Goal: Browse casually

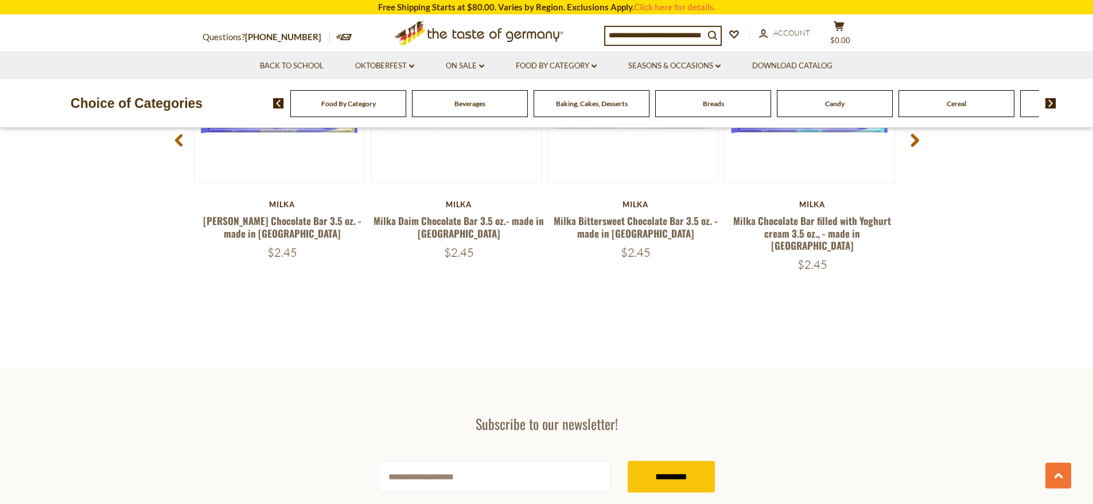
scroll to position [1457, 0]
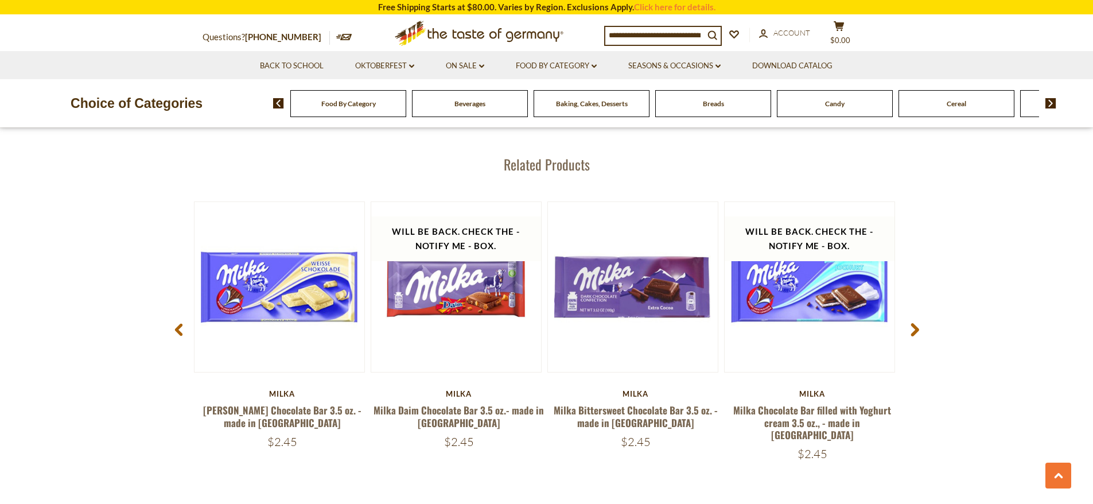
click at [921, 334] on span at bounding box center [914, 331] width 27 height 36
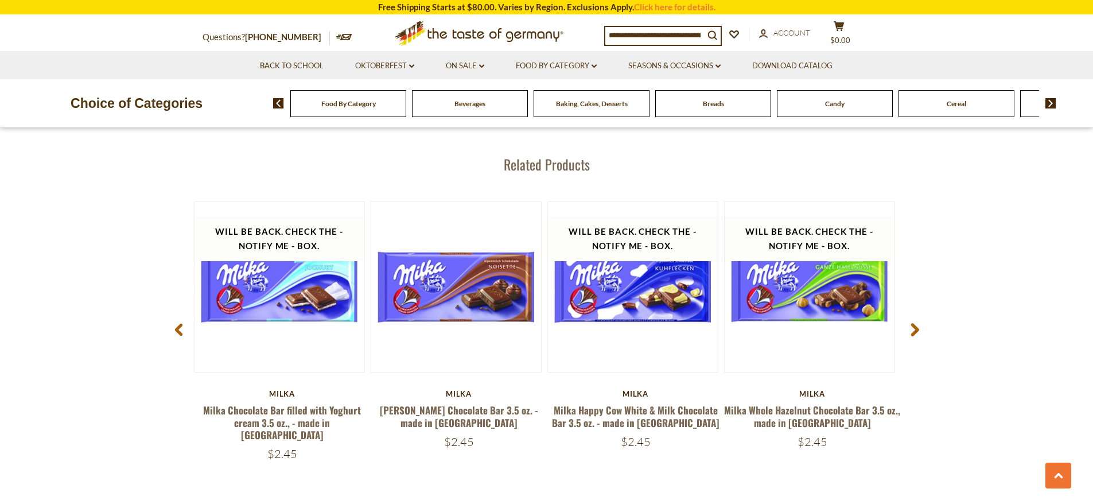
click at [921, 334] on span at bounding box center [914, 331] width 27 height 36
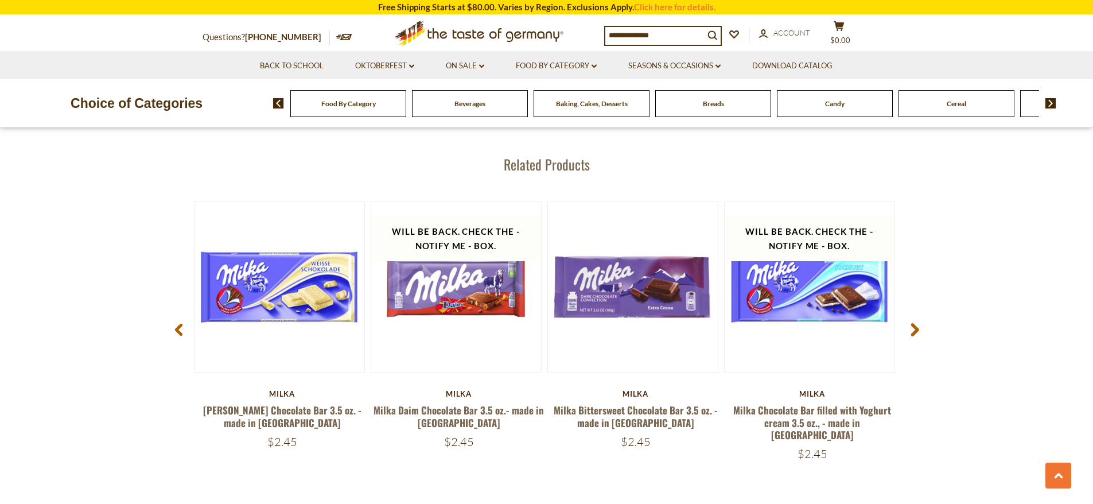
click at [911, 322] on icon at bounding box center [914, 329] width 9 height 14
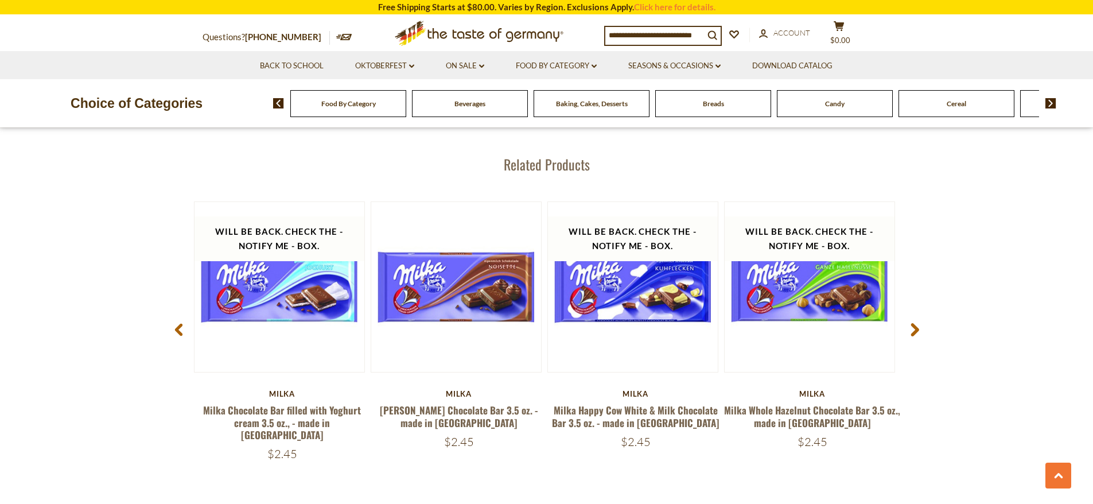
click at [916, 323] on use at bounding box center [914, 329] width 8 height 13
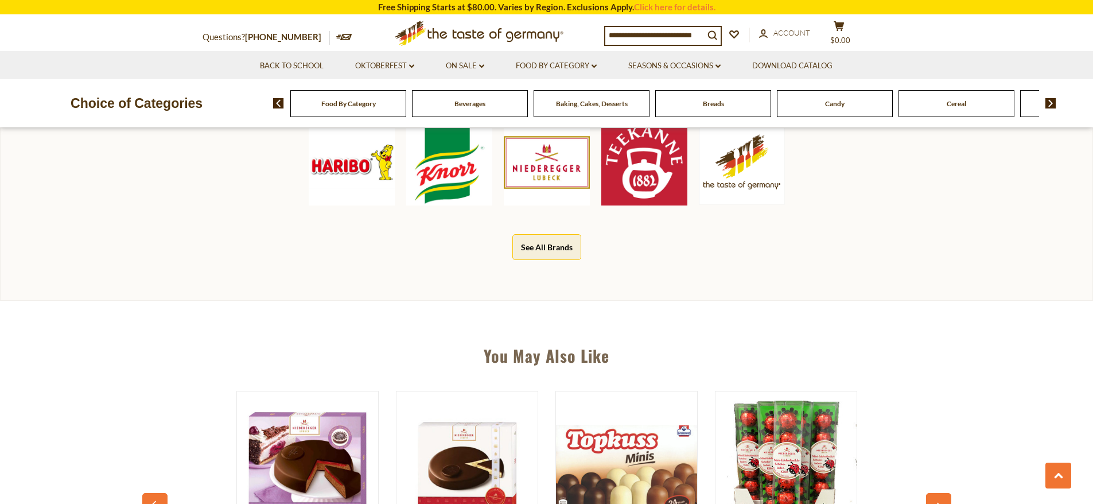
scroll to position [861, 0]
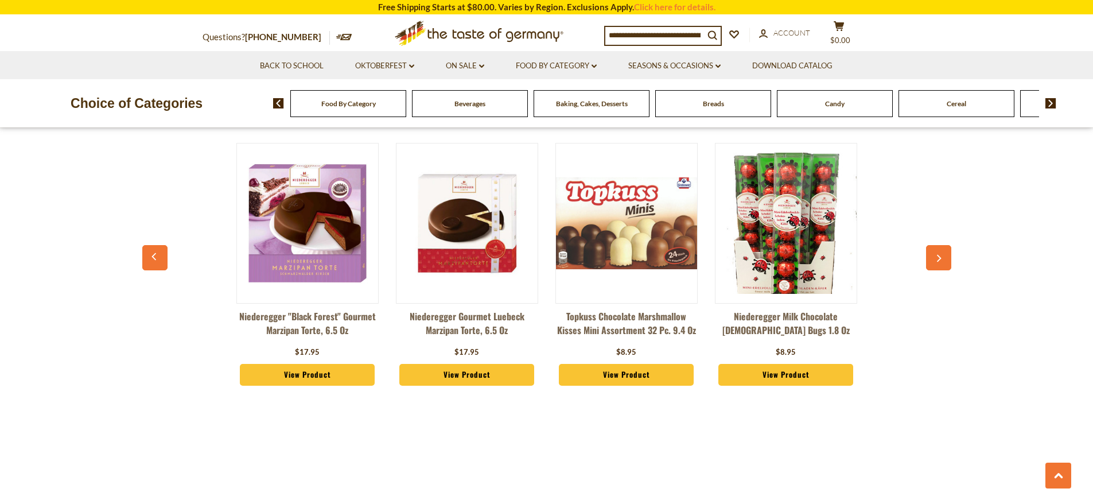
click at [941, 261] on icon "button" at bounding box center [938, 258] width 7 height 8
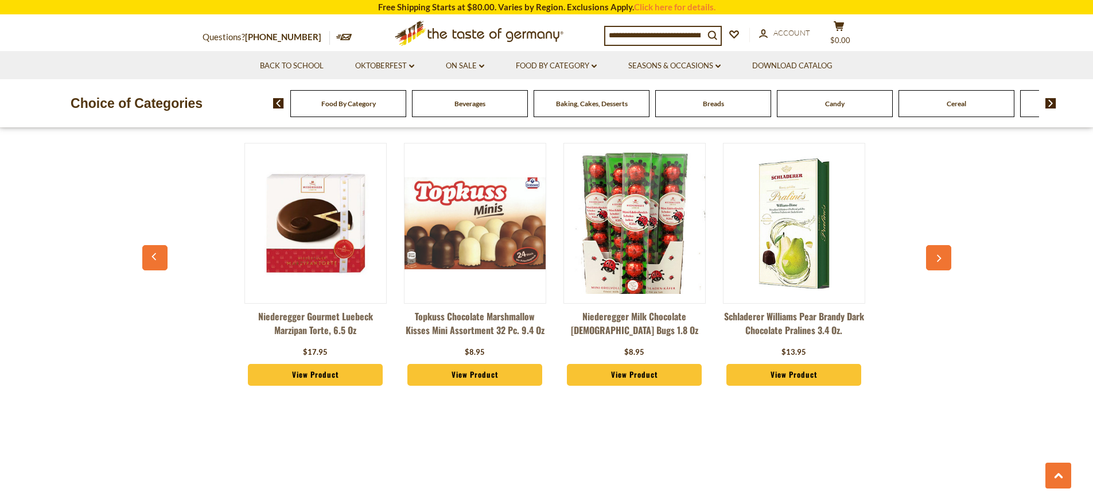
scroll to position [0, 159]
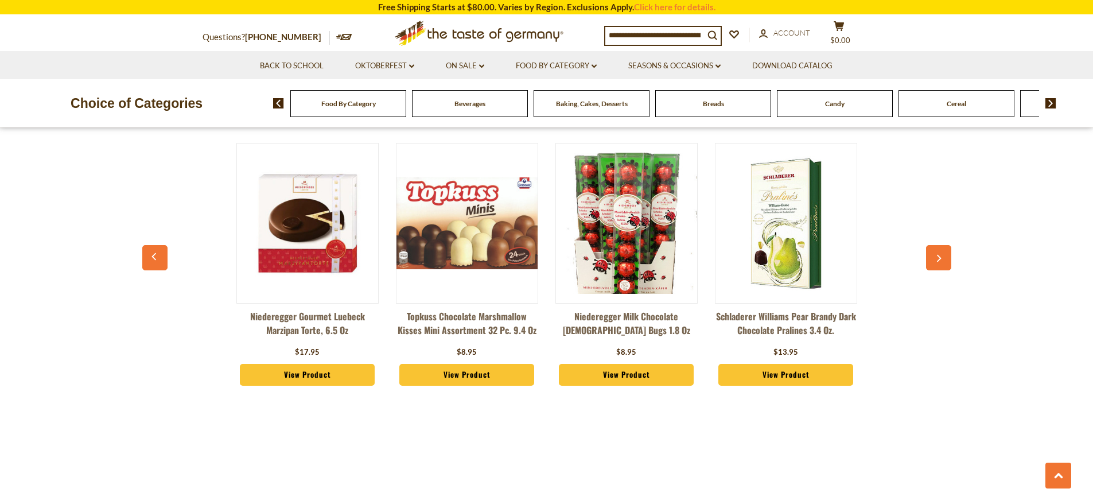
click at [935, 257] on icon "button" at bounding box center [938, 258] width 7 height 8
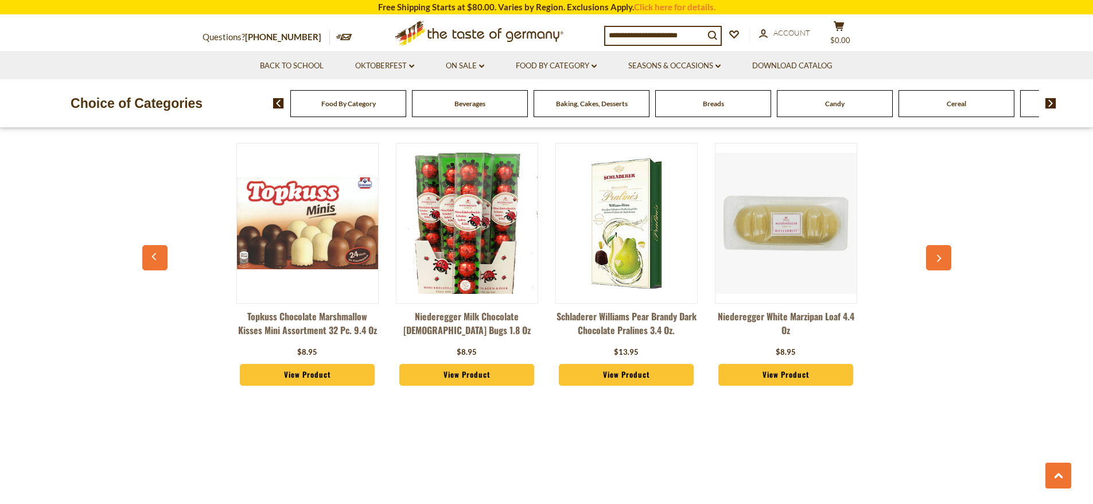
click at [935, 257] on icon "button" at bounding box center [938, 258] width 7 height 8
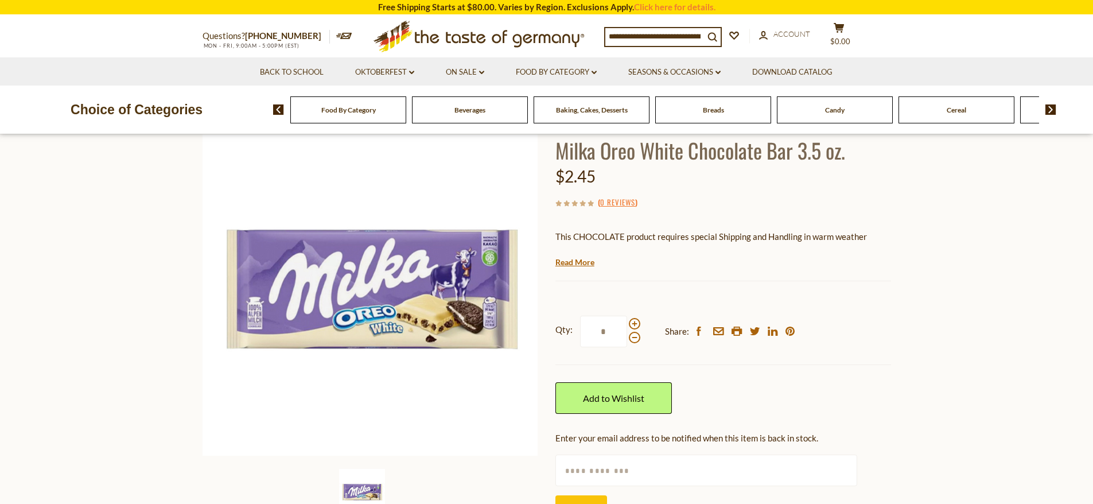
scroll to position [0, 0]
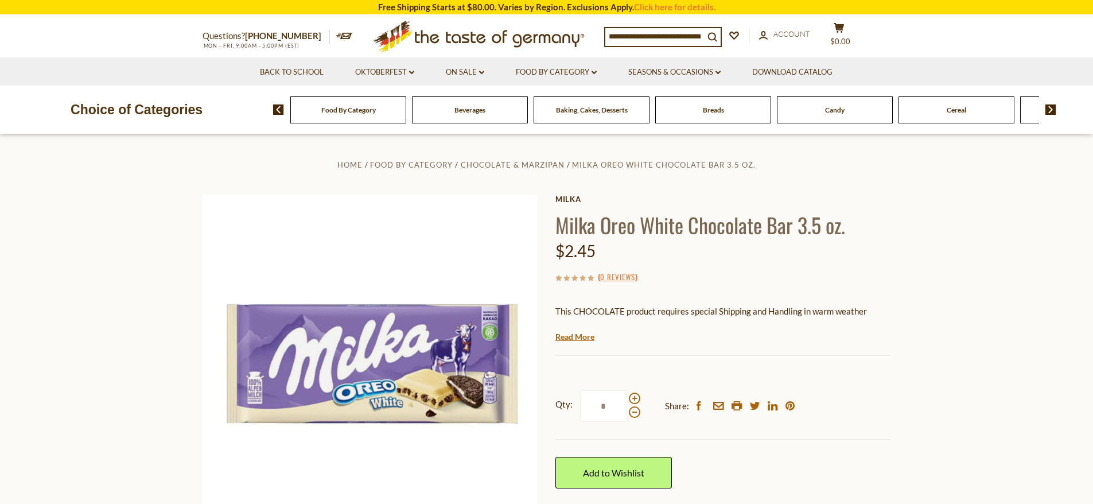
click at [406, 112] on div "Candy" at bounding box center [348, 109] width 116 height 27
click at [813, 124] on div "Choice of Categories Food By Category Beverages Baking, Cakes, Desserts Breads …" at bounding box center [546, 109] width 1093 height 48
click at [406, 118] on div "Candy" at bounding box center [348, 109] width 116 height 27
click at [839, 113] on span "Candy" at bounding box center [829, 110] width 20 height 9
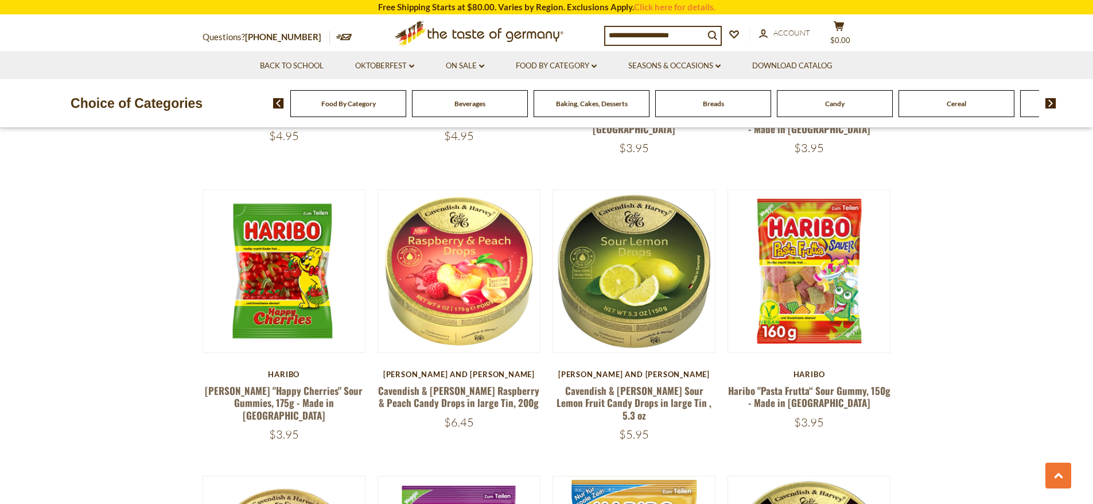
scroll to position [916, 0]
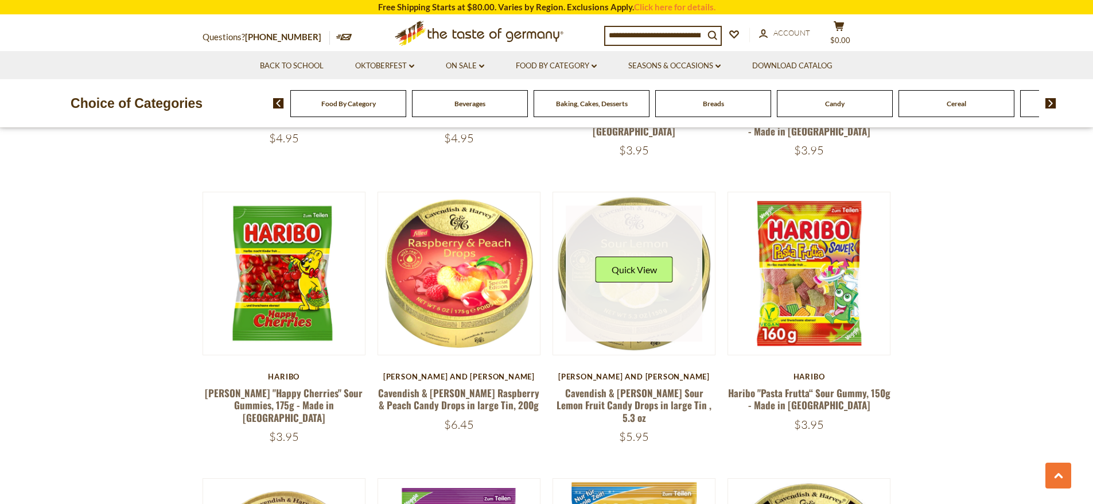
click at [649, 297] on link at bounding box center [634, 273] width 137 height 137
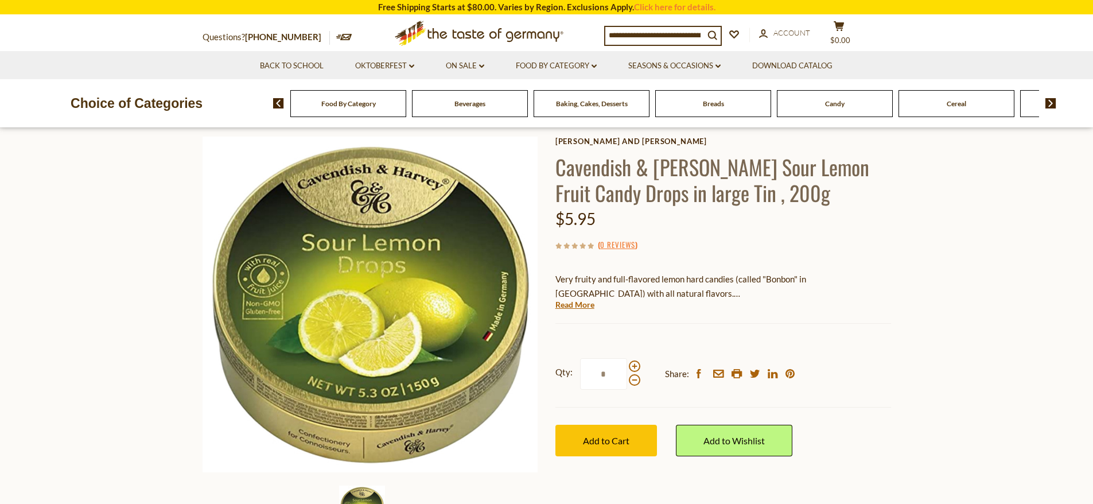
scroll to position [57, 0]
click at [570, 302] on link "Read More" at bounding box center [574, 304] width 39 height 11
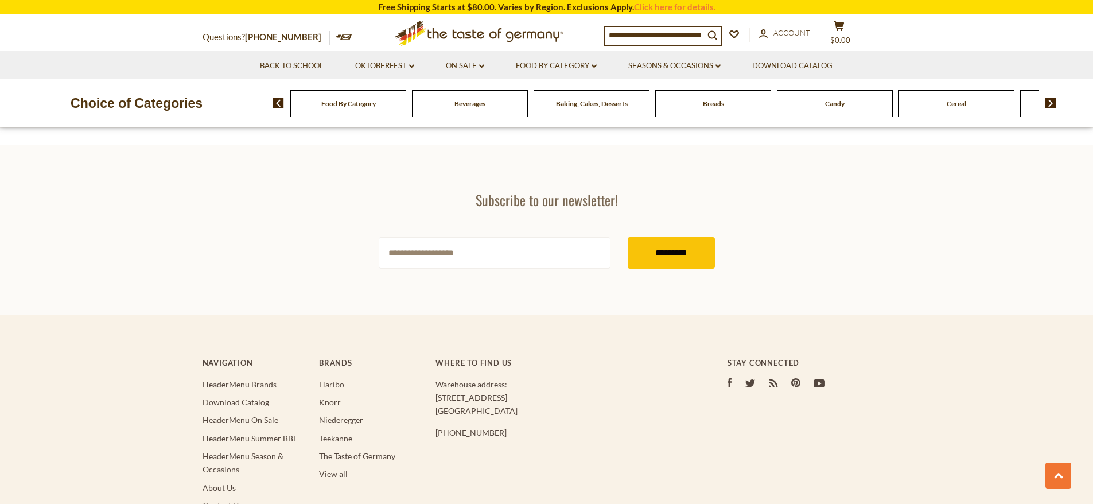
scroll to position [1664, 0]
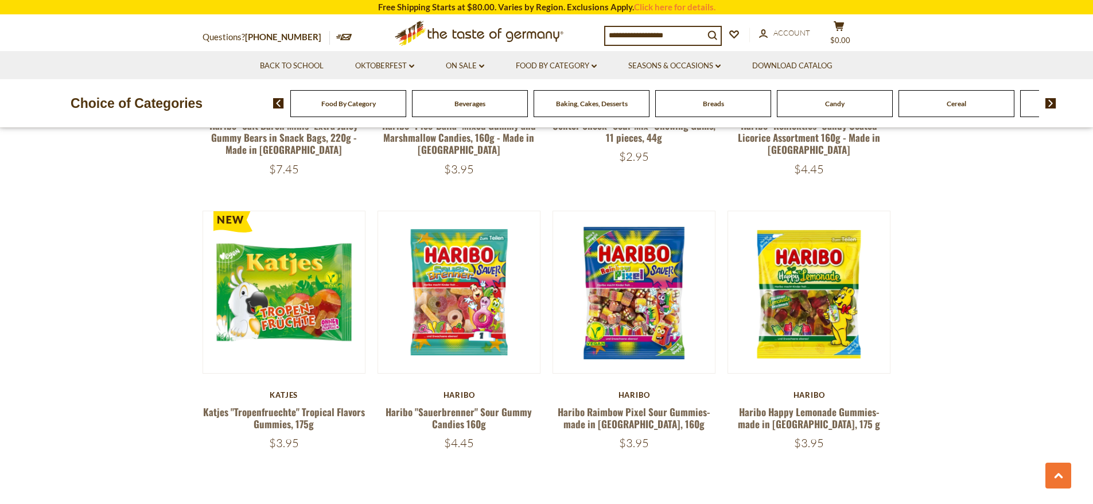
scroll to position [2610, 0]
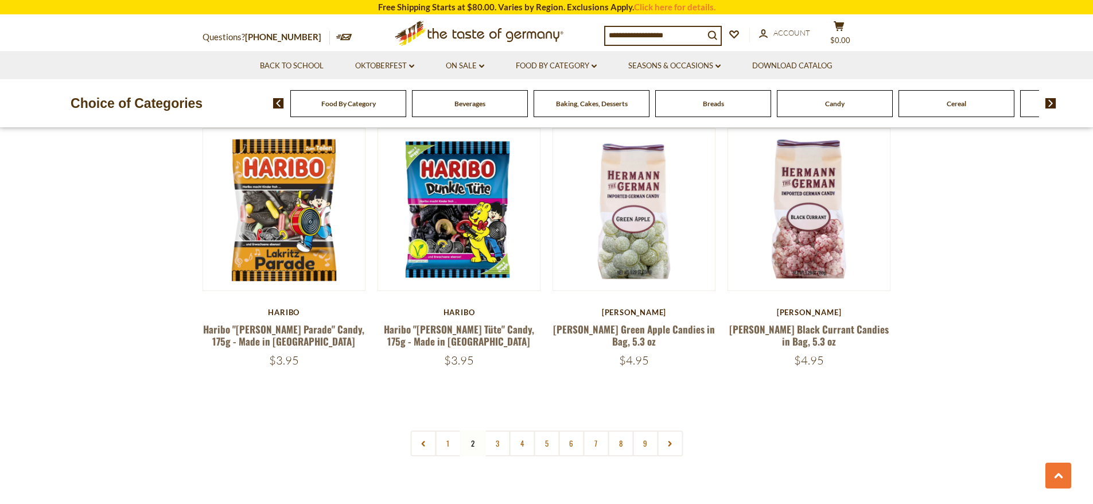
scroll to position [2662, 0]
click at [492, 430] on link "3" at bounding box center [497, 443] width 26 height 26
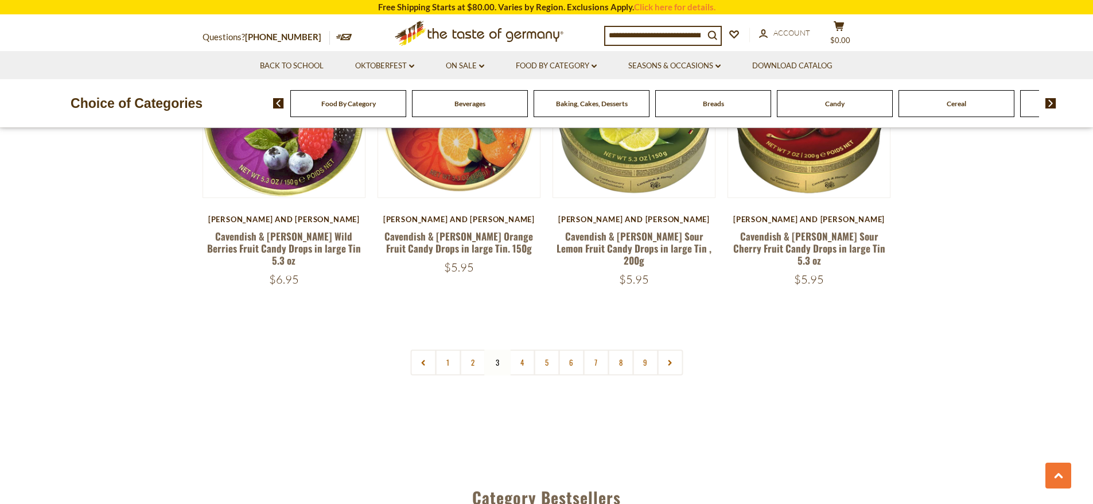
scroll to position [2777, 0]
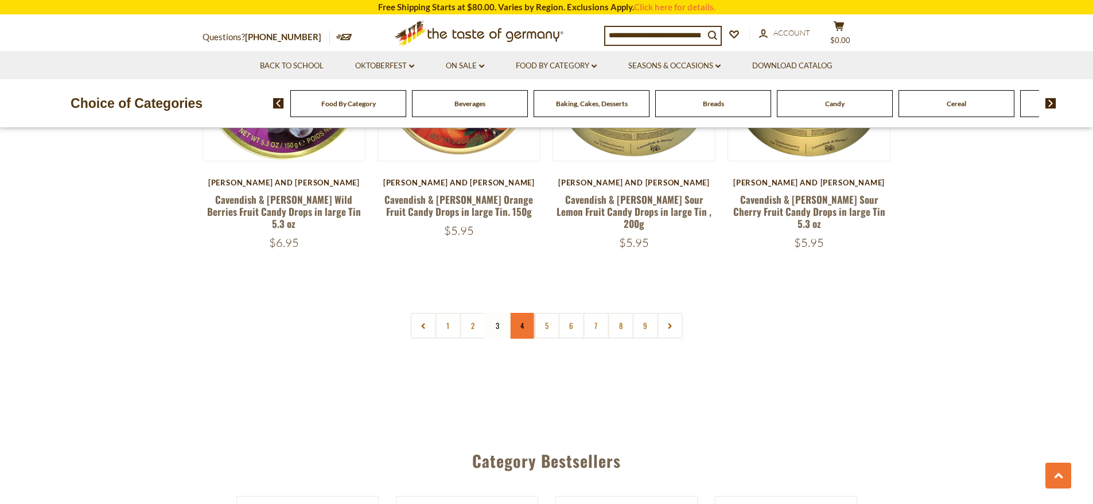
click at [512, 313] on link "4" at bounding box center [522, 326] width 26 height 26
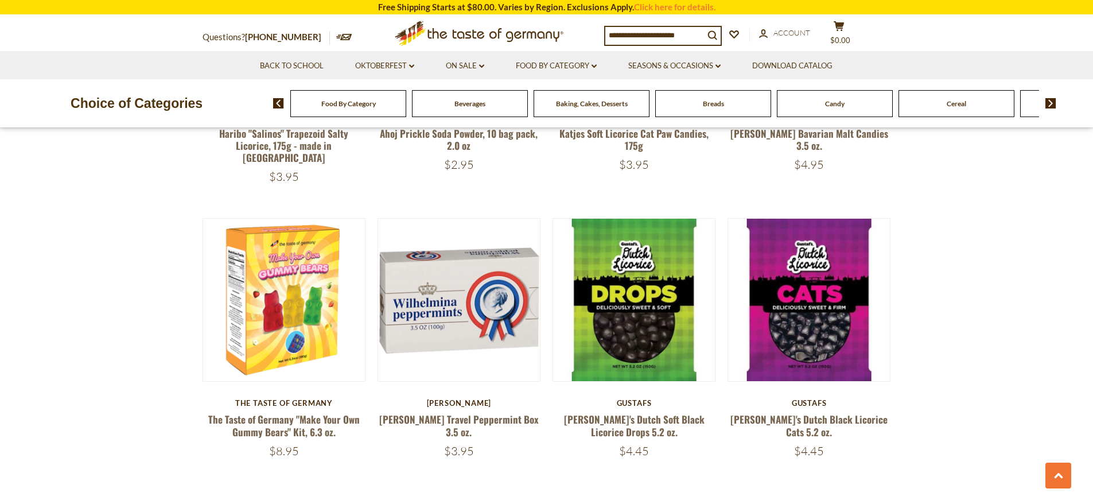
scroll to position [2662, 0]
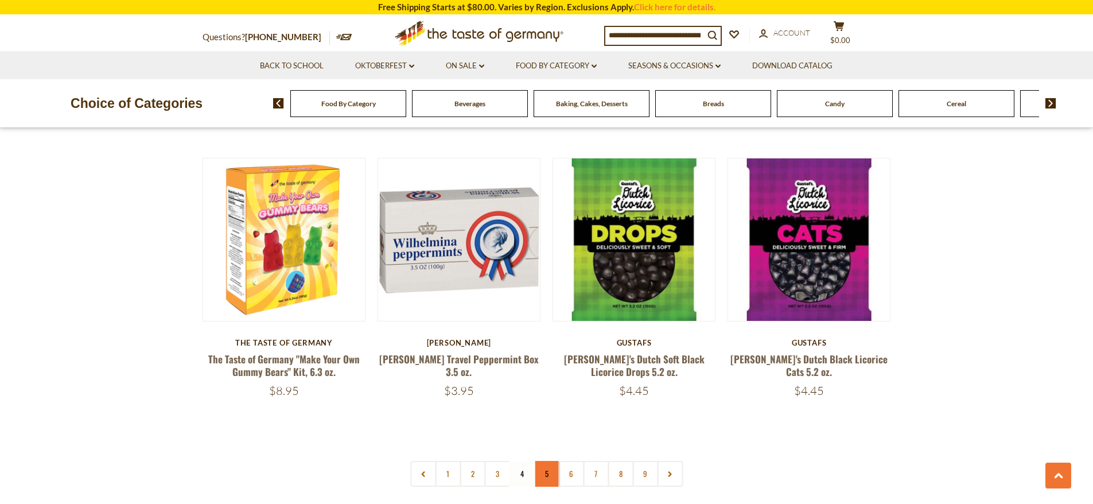
click at [542, 465] on link "5" at bounding box center [547, 474] width 26 height 26
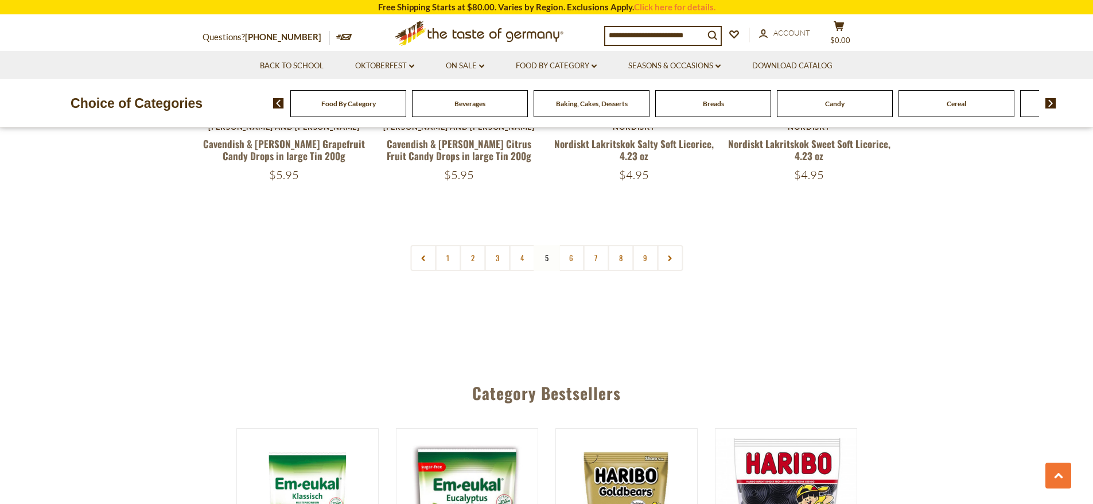
scroll to position [2777, 0]
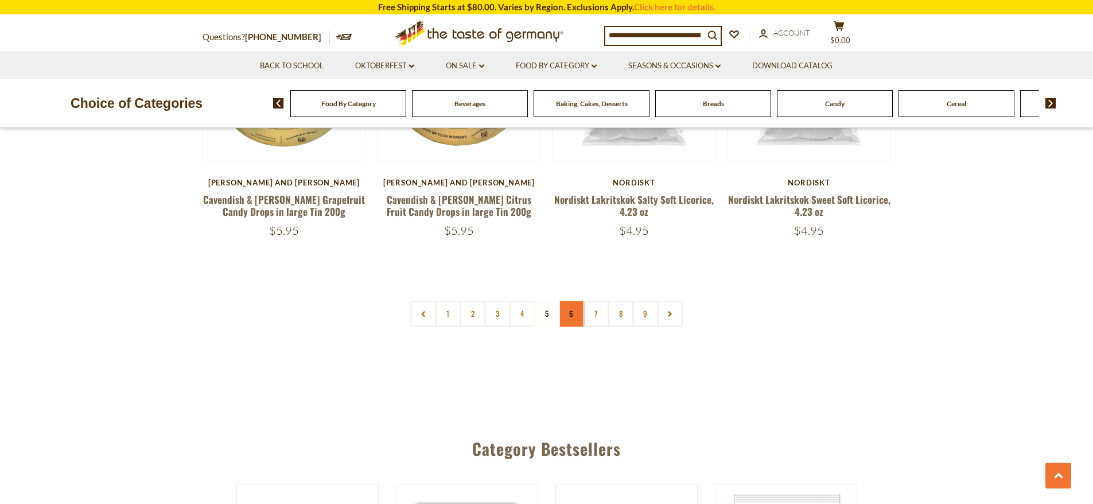
click at [570, 301] on link "6" at bounding box center [571, 314] width 26 height 26
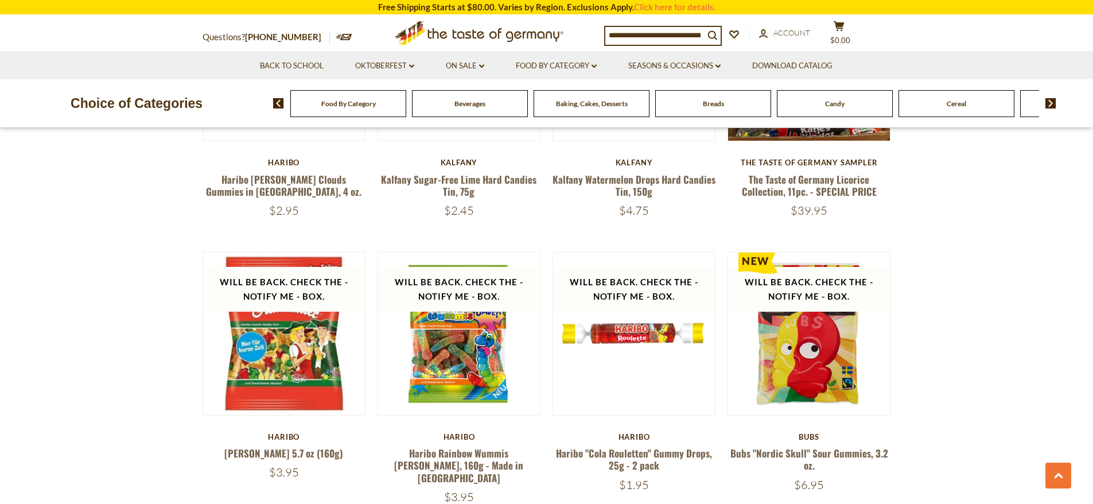
scroll to position [2605, 0]
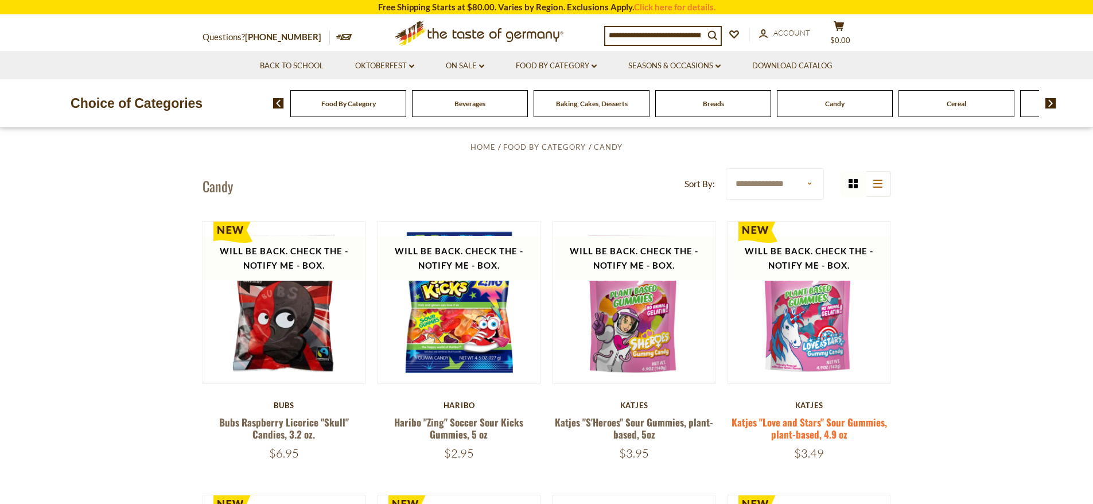
scroll to position [310, 0]
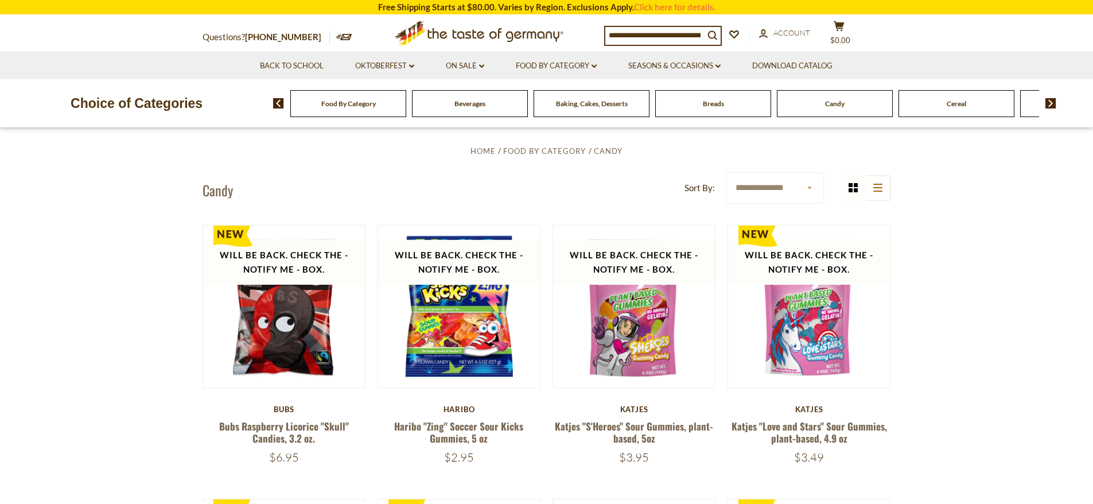
click at [1047, 100] on img at bounding box center [1050, 103] width 11 height 10
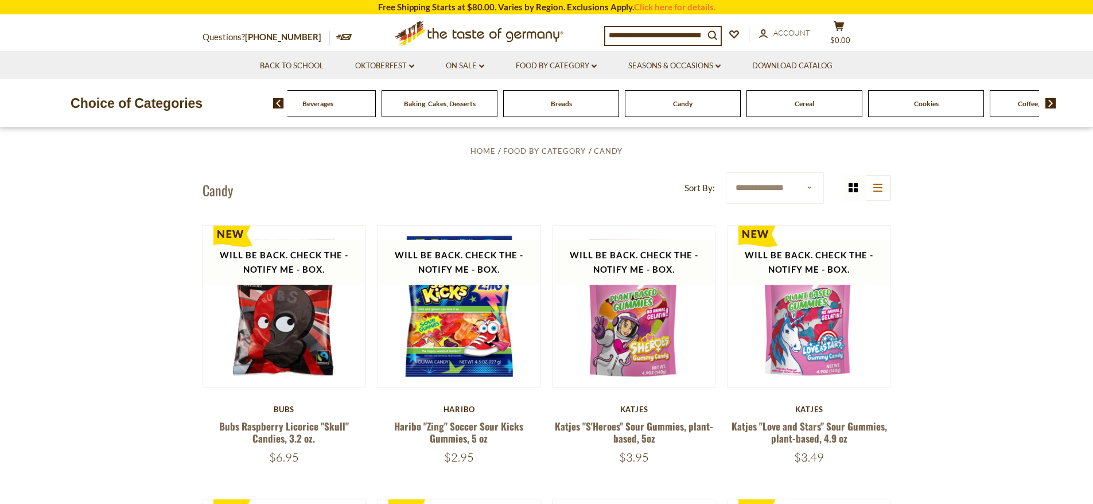
click at [254, 106] on div "Cereal" at bounding box center [196, 103] width 116 height 27
click at [254, 104] on div "Cereal" at bounding box center [196, 103] width 116 height 27
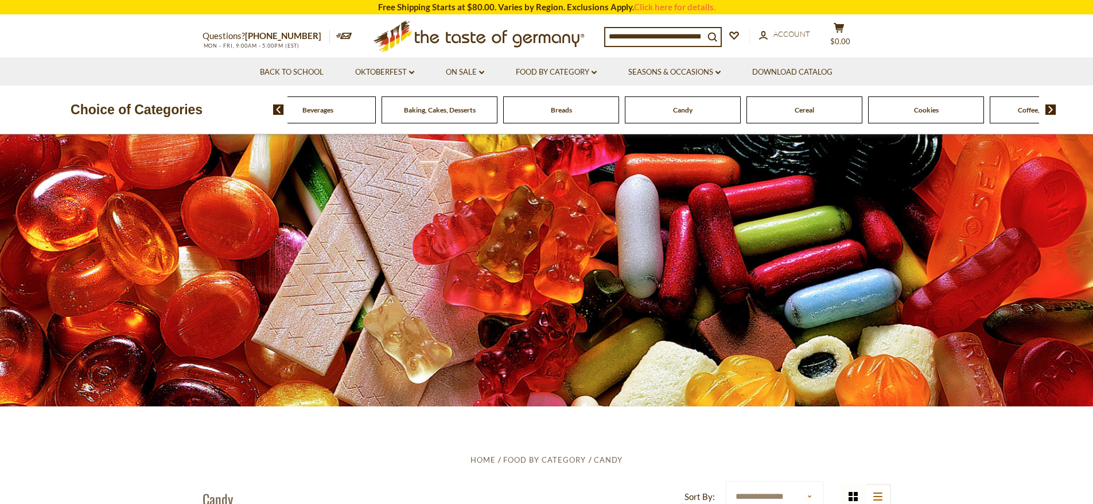
scroll to position [0, 0]
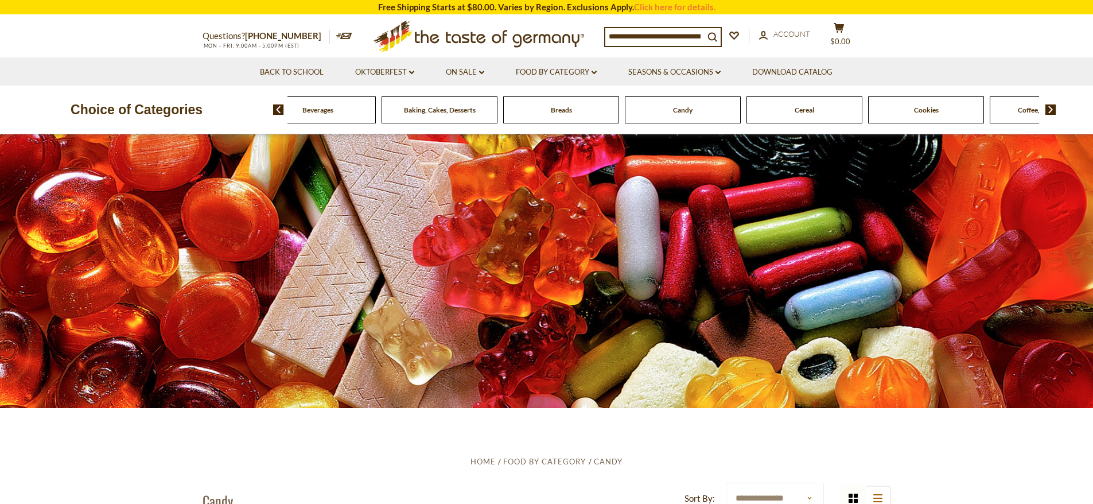
click at [797, 114] on span "Cereal" at bounding box center [805, 110] width 20 height 9
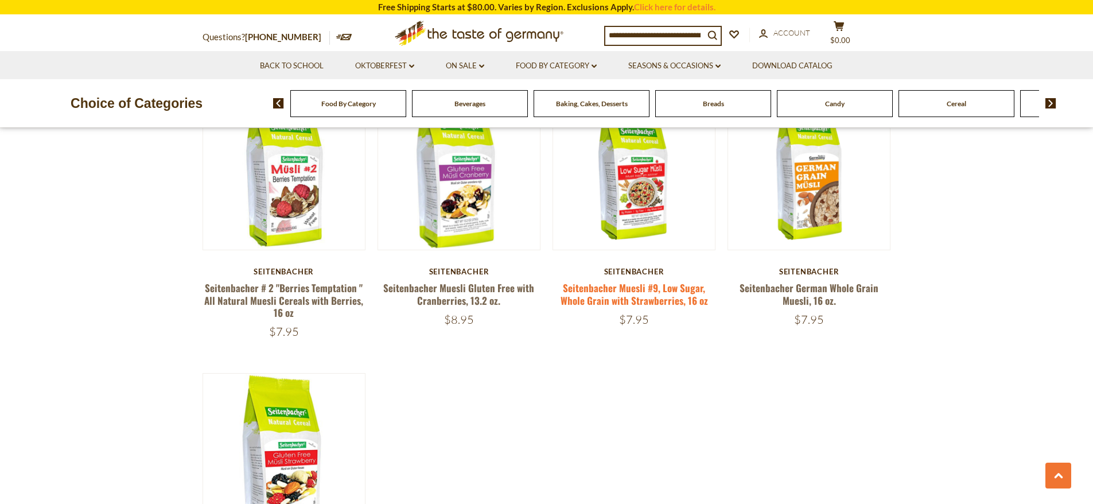
scroll to position [1319, 0]
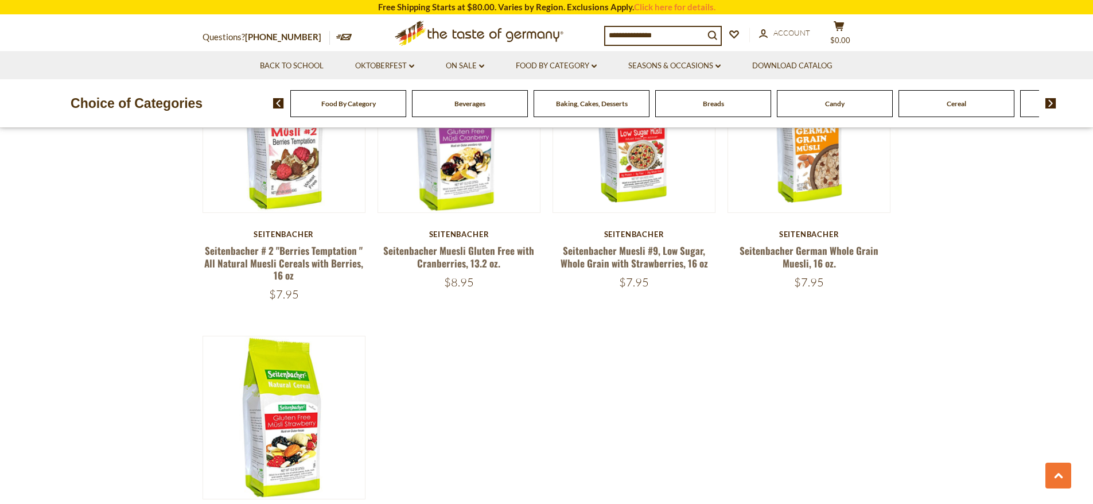
click at [1050, 104] on img at bounding box center [1050, 103] width 11 height 10
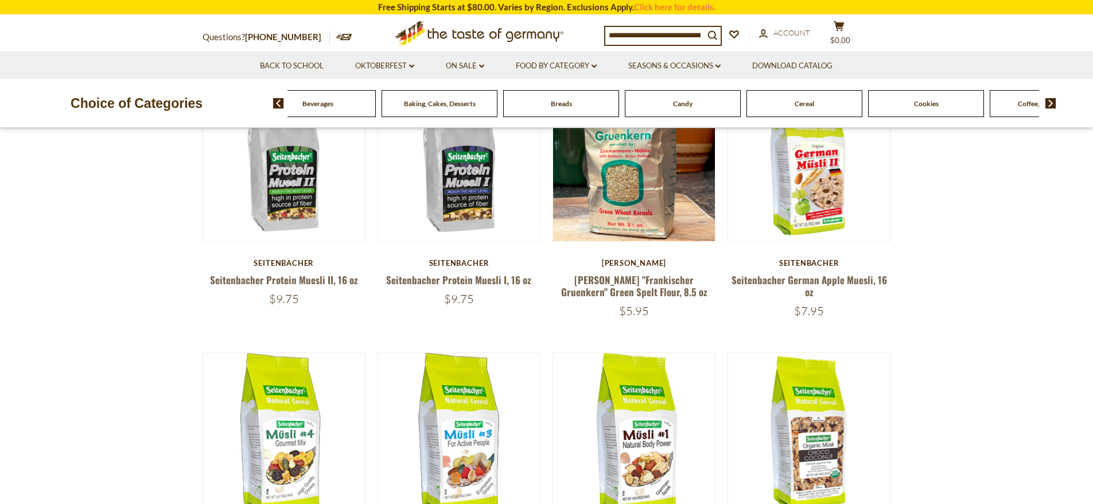
scroll to position [342, 0]
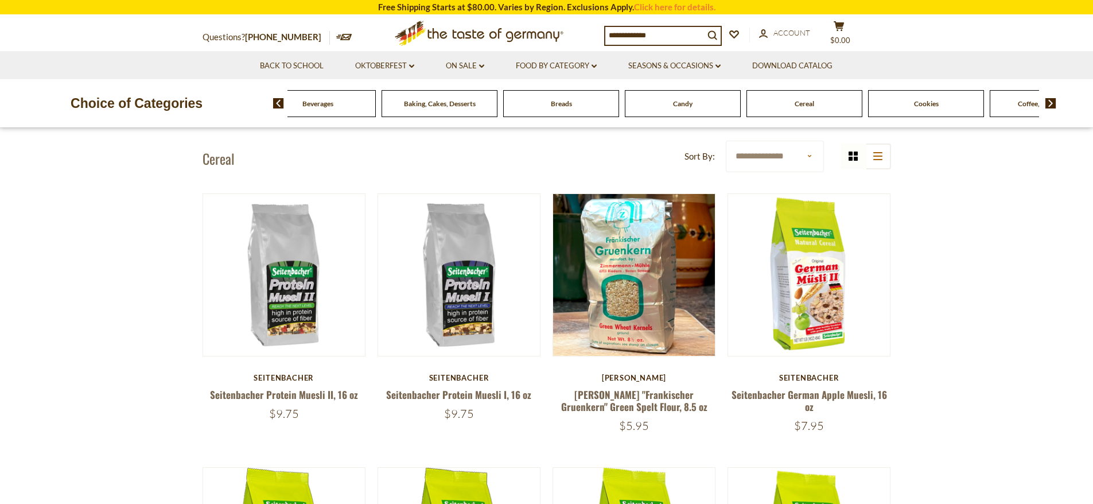
click at [254, 110] on div "Cookies" at bounding box center [196, 103] width 116 height 27
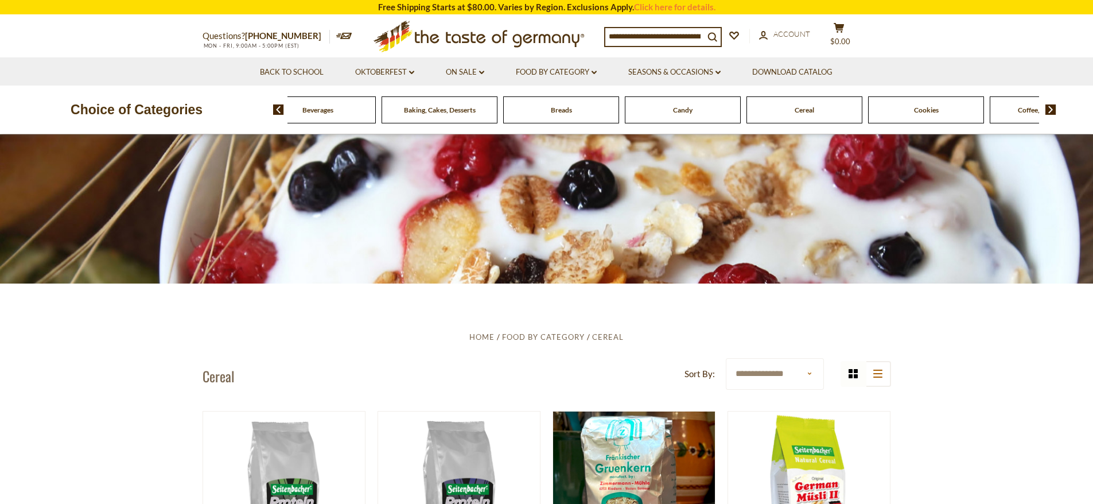
scroll to position [0, 0]
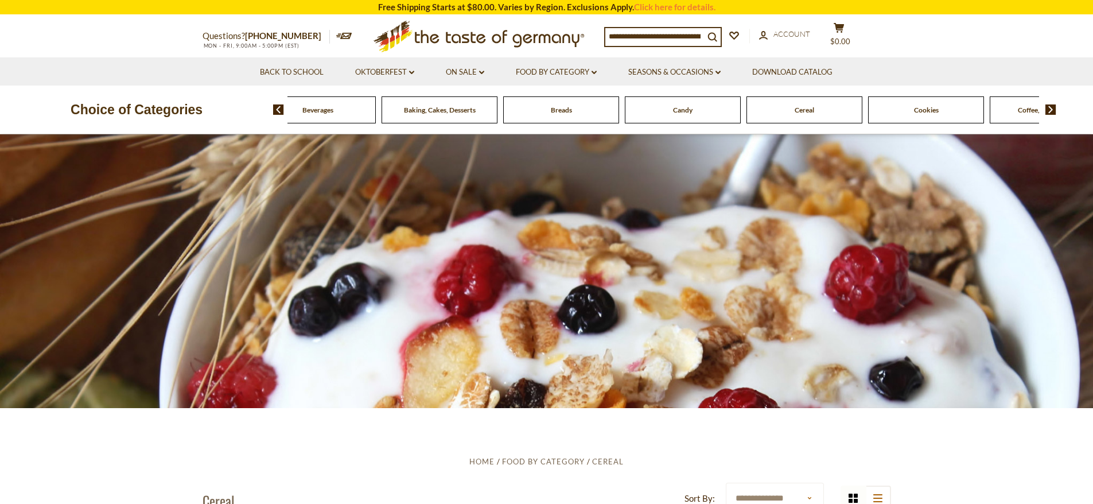
click at [1053, 111] on img at bounding box center [1050, 109] width 11 height 10
click at [772, 111] on span "Cookies" at bounding box center [774, 110] width 25 height 9
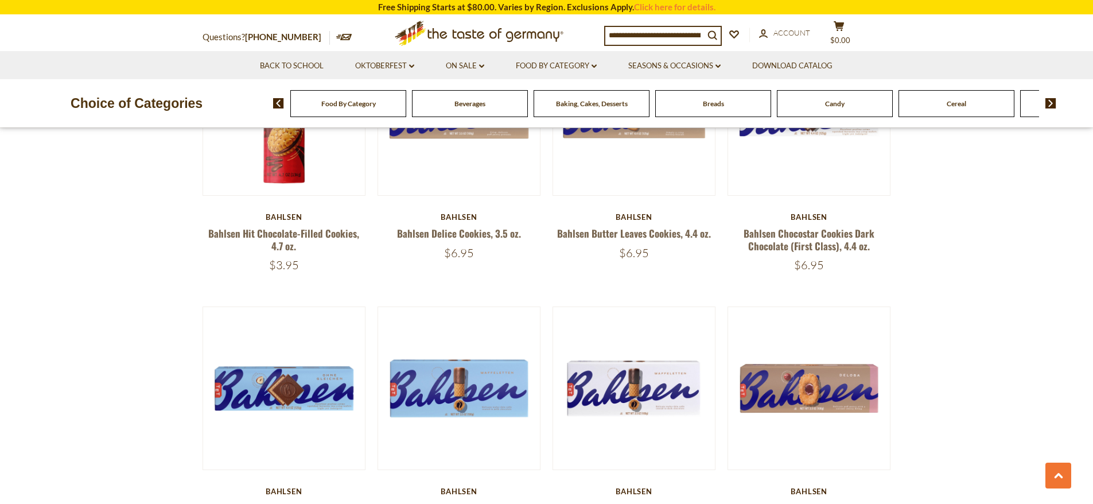
scroll to position [2639, 0]
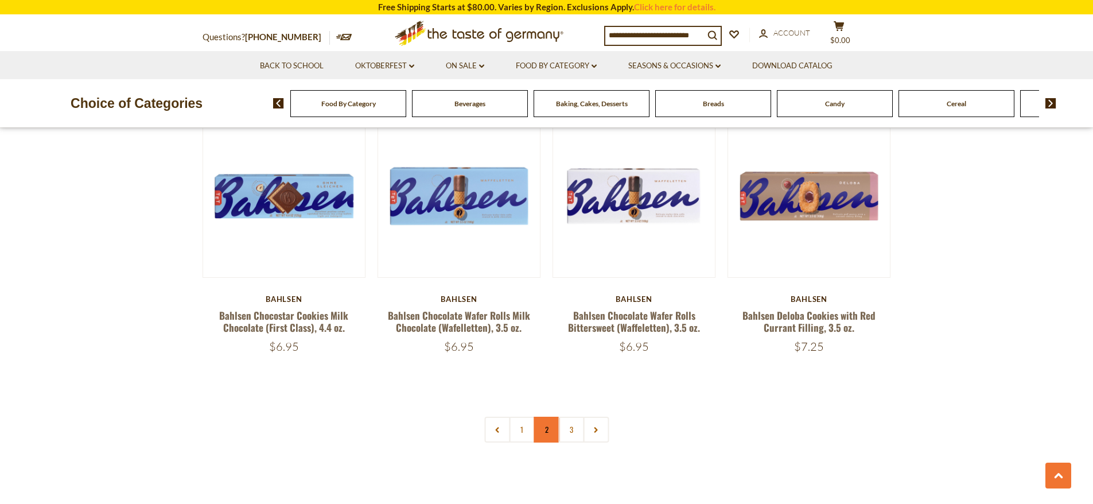
click at [552, 433] on link "2" at bounding box center [547, 429] width 26 height 26
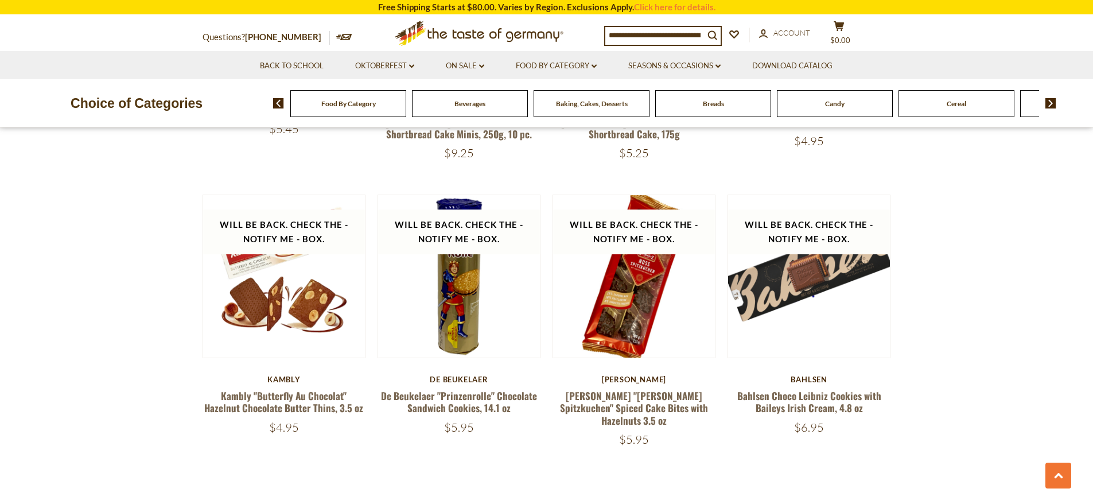
scroll to position [2662, 0]
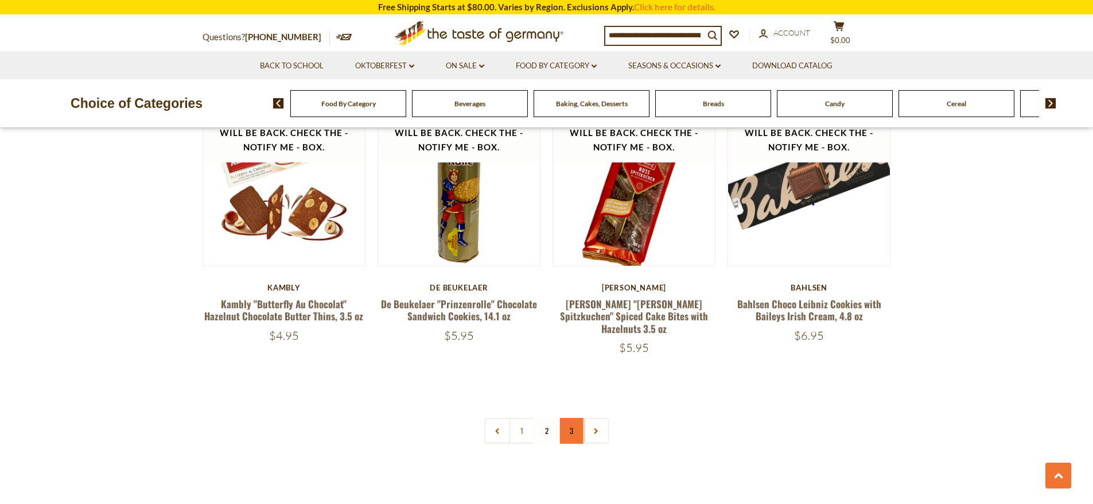
click at [567, 418] on link "3" at bounding box center [571, 431] width 26 height 26
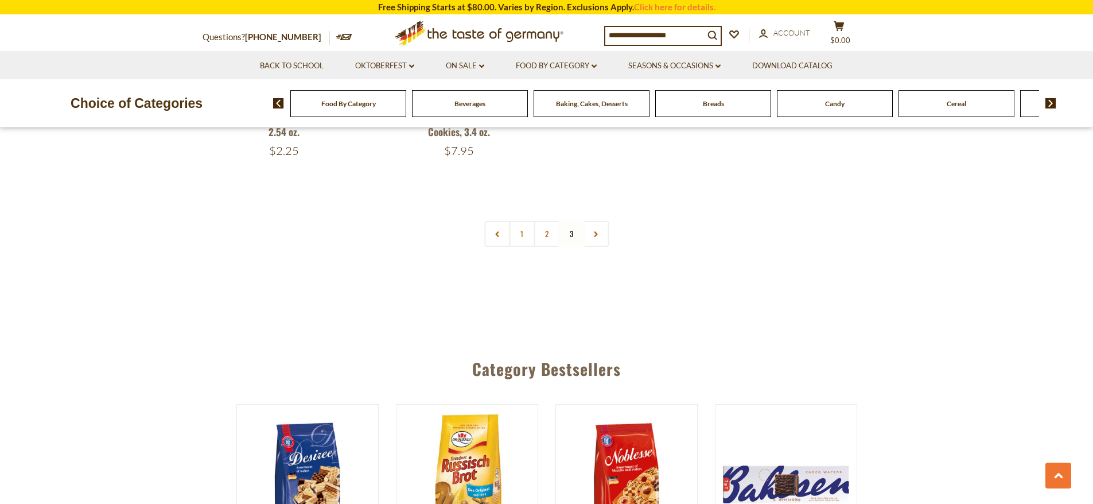
scroll to position [1171, 0]
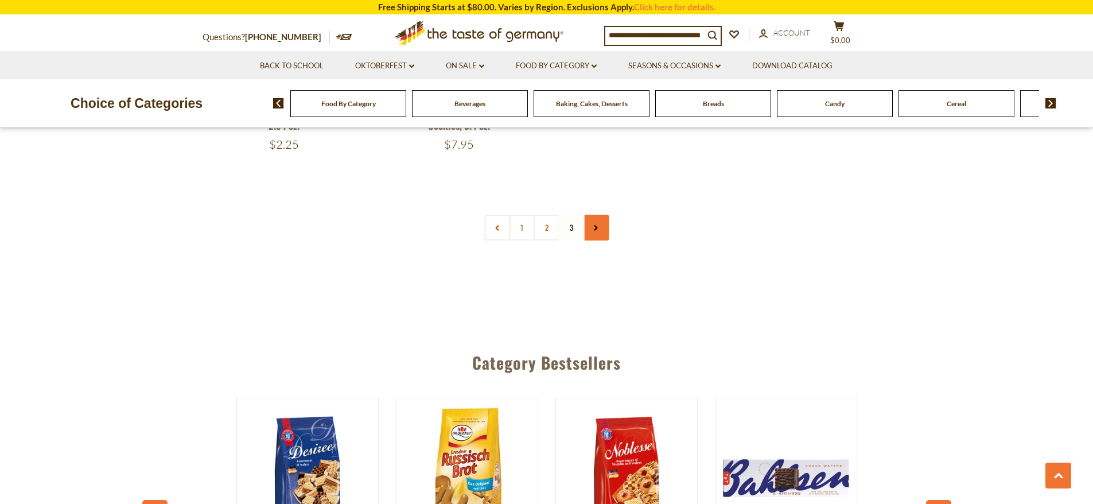
click at [603, 231] on link at bounding box center [596, 228] width 26 height 26
